Goal: Transaction & Acquisition: Book appointment/travel/reservation

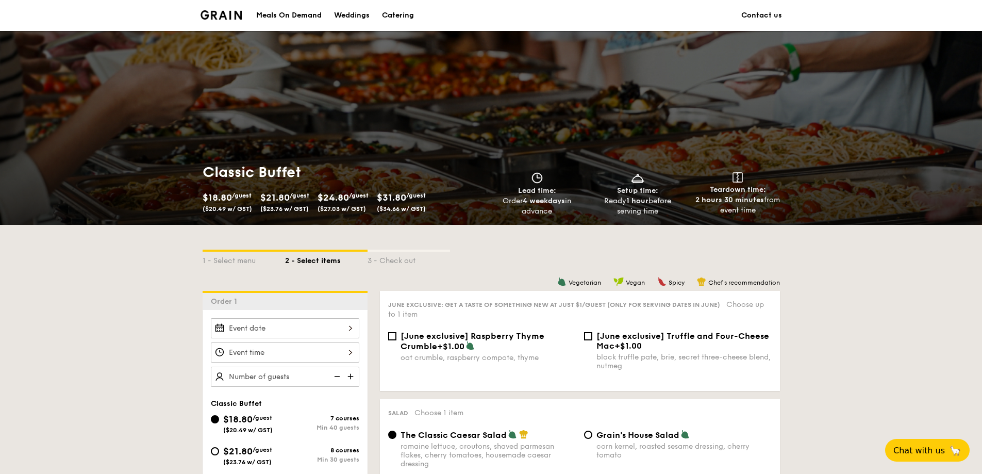
click at [224, 17] on img at bounding box center [221, 14] width 42 height 9
